Goal: Register for event/course

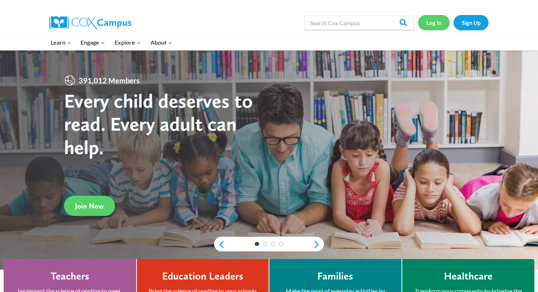
click at [435, 20] on link "Log In" at bounding box center [434, 22] width 32 height 15
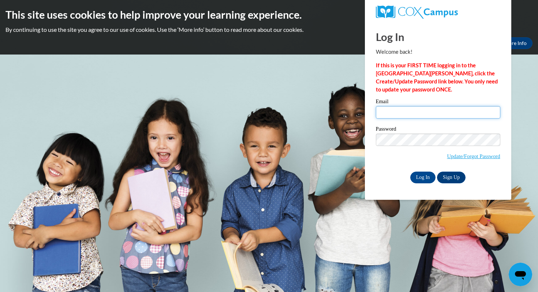
click at [415, 114] on input "Email" at bounding box center [438, 112] width 125 height 12
type input "jseiber82@gmail.com"
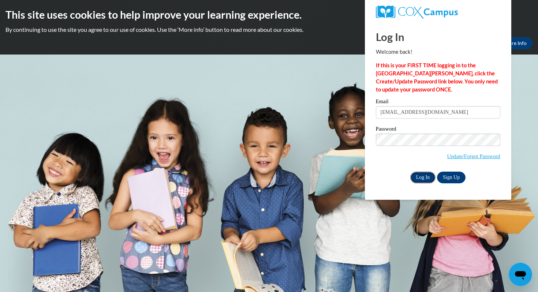
click at [426, 175] on input "Log In" at bounding box center [424, 178] width 26 height 12
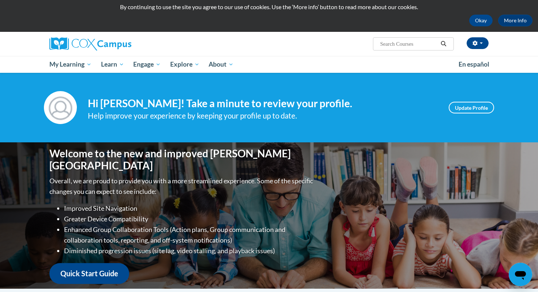
scroll to position [23, 0]
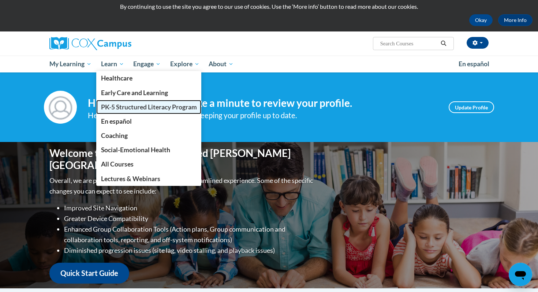
click at [125, 108] on span "PK-5 Structured Literacy Program" at bounding box center [149, 107] width 96 height 8
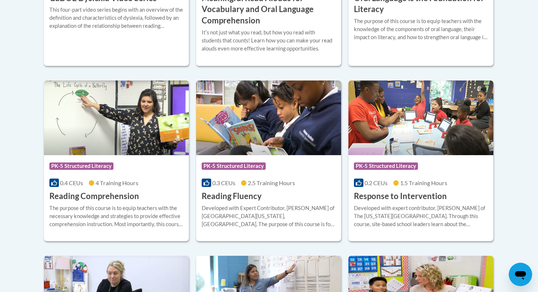
scroll to position [636, 0]
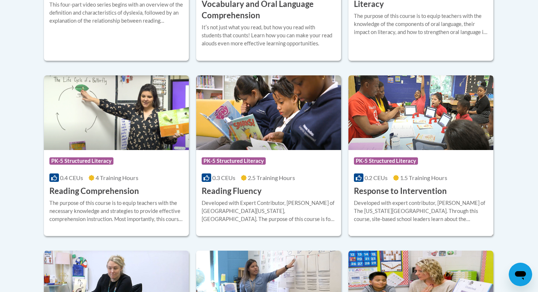
click at [401, 211] on div "Developed with expert contributor, [PERSON_NAME] of The [US_STATE][GEOGRAPHIC_D…" at bounding box center [421, 211] width 134 height 24
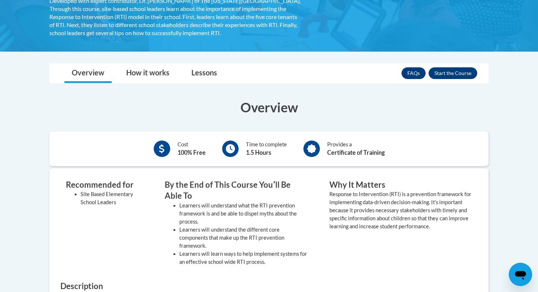
scroll to position [125, 0]
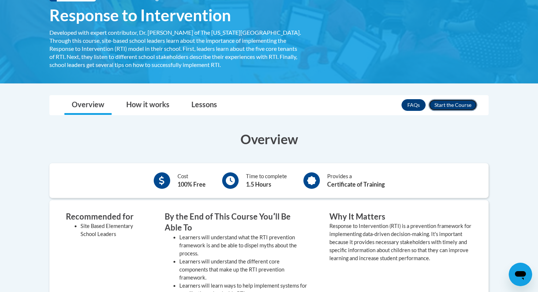
click at [442, 106] on button "Enroll" at bounding box center [453, 105] width 49 height 12
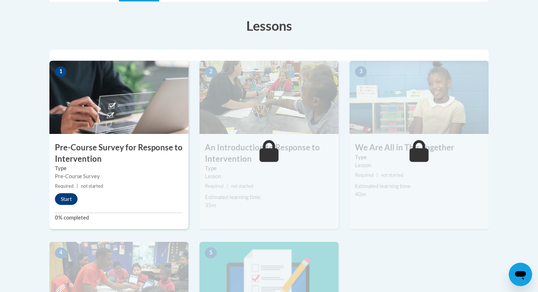
scroll to position [231, 0]
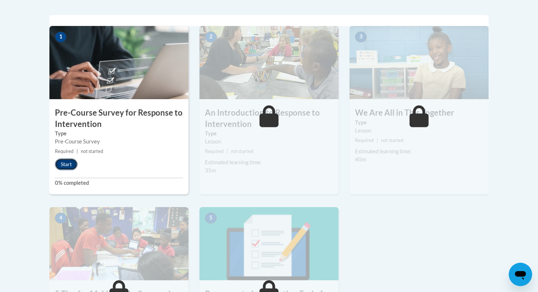
click at [70, 164] on button "Start" at bounding box center [66, 165] width 23 height 12
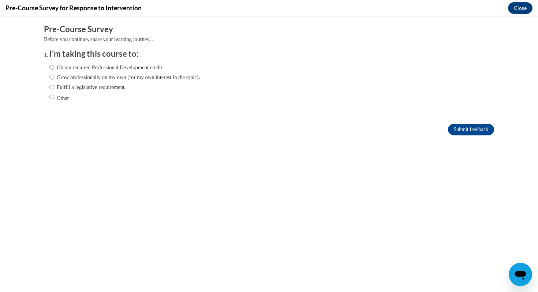
scroll to position [0, 0]
click at [51, 98] on input "Other" at bounding box center [51, 97] width 5 height 8
radio input "true"
click at [94, 100] on input "Other" at bounding box center [102, 98] width 67 height 10
type input "College"
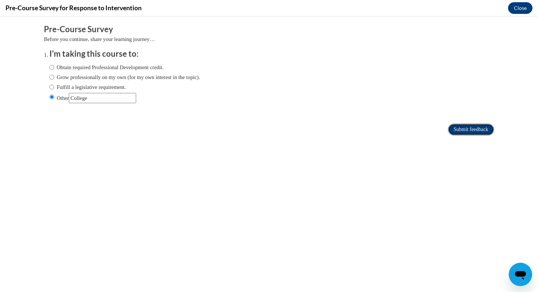
click at [457, 131] on input "Submit feedback" at bounding box center [471, 130] width 46 height 12
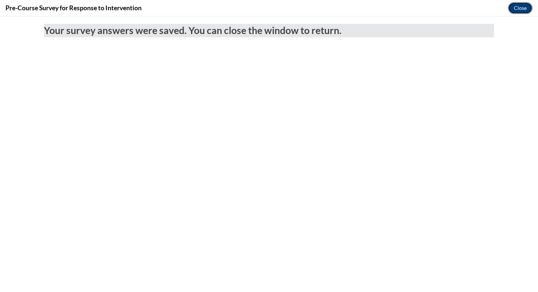
click at [519, 5] on button "Close" at bounding box center [520, 8] width 25 height 12
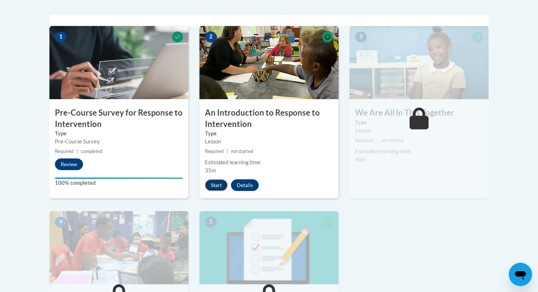
click at [213, 190] on button "Start" at bounding box center [216, 185] width 23 height 12
